Goal: Information Seeking & Learning: Find specific fact

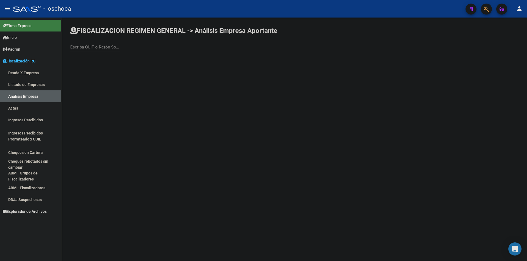
click at [71, 44] on div "Escriba CUIT o Razón Social para buscar" at bounding box center [94, 45] width 49 height 12
type input "SOLUCIONES LOGISTICAS GR"
click at [92, 54] on span "SOLUCIONES LOGISTICAS GROUP S.A." at bounding box center [153, 57] width 156 height 13
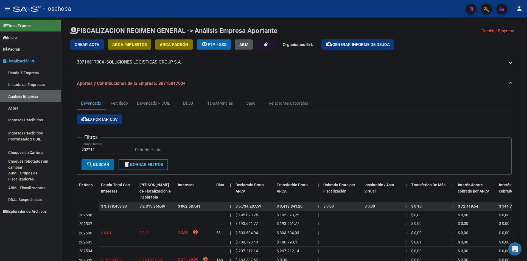
scroll to position [85, 0]
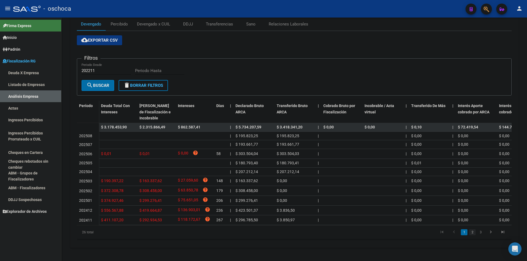
click at [469, 233] on link "2" at bounding box center [472, 233] width 7 height 6
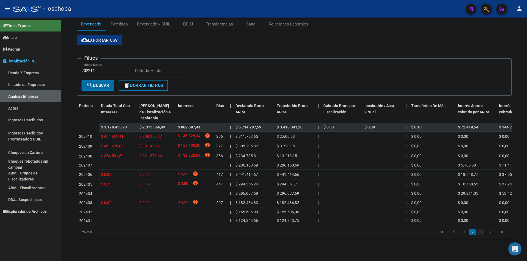
click at [479, 232] on link "3" at bounding box center [480, 233] width 7 height 6
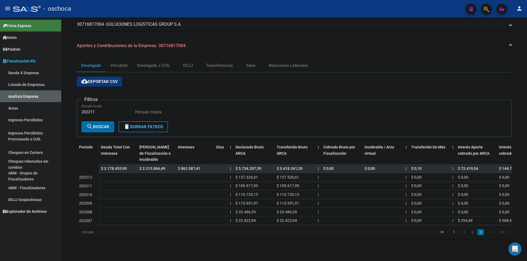
scroll to position [42, 0]
click at [474, 230] on link "2" at bounding box center [472, 233] width 7 height 6
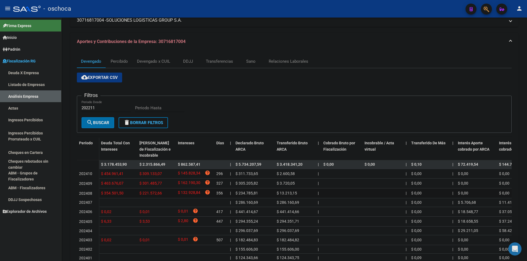
click at [149, 194] on span "$ 221.572,66" at bounding box center [150, 193] width 22 height 4
copy span "221.572,66"
click at [157, 182] on span "$ 301.485,77" at bounding box center [150, 183] width 22 height 4
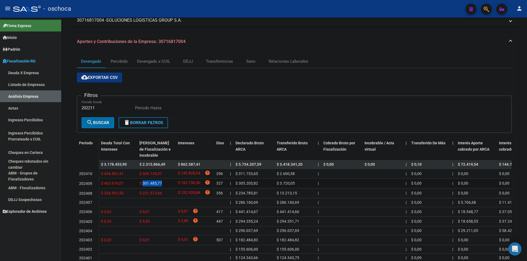
copy span "301.485,77"
click at [147, 173] on span "$ 309.133,07" at bounding box center [150, 174] width 22 height 4
copy span "309.133,07"
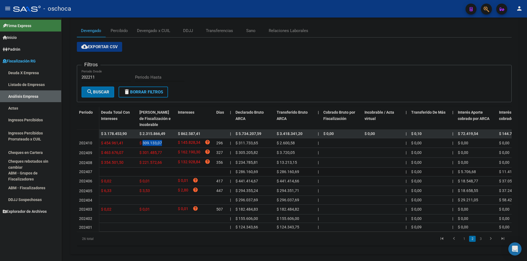
scroll to position [85, 0]
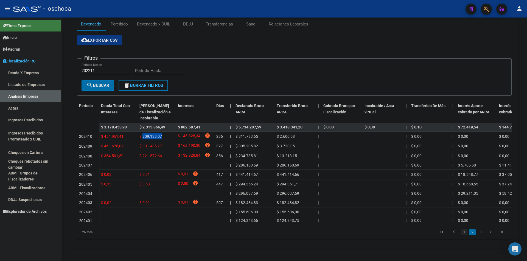
click at [466, 232] on link "1" at bounding box center [463, 233] width 7 height 6
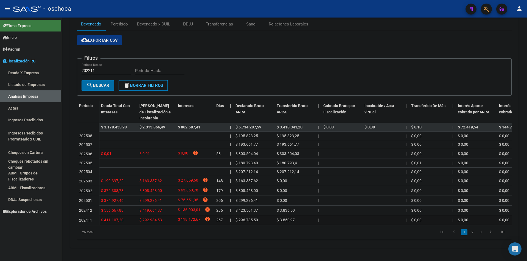
click at [150, 218] on span "$ 292.934,53" at bounding box center [150, 220] width 22 height 4
copy span "292.934,53"
click at [153, 206] on datatable-body-cell "$ 419.664,87" at bounding box center [156, 211] width 38 height 10
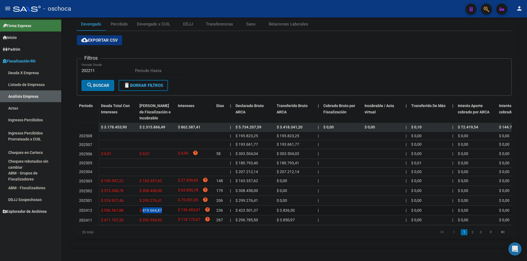
copy span "419.664,87"
click at [151, 199] on span "$ 299.276,41" at bounding box center [150, 201] width 22 height 4
copy span "299.276,41"
click at [158, 189] on span "$ 308.458,00" at bounding box center [150, 191] width 22 height 4
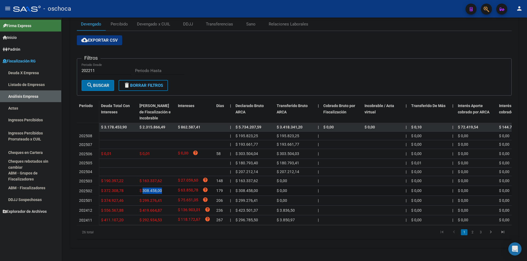
click at [158, 189] on span "$ 308.458,00" at bounding box center [150, 191] width 22 height 4
copy span "308.458,00"
click at [149, 179] on span "$ 163.337,62" at bounding box center [150, 181] width 22 height 4
copy span "163.337,62"
